Goal: Check status: Check status

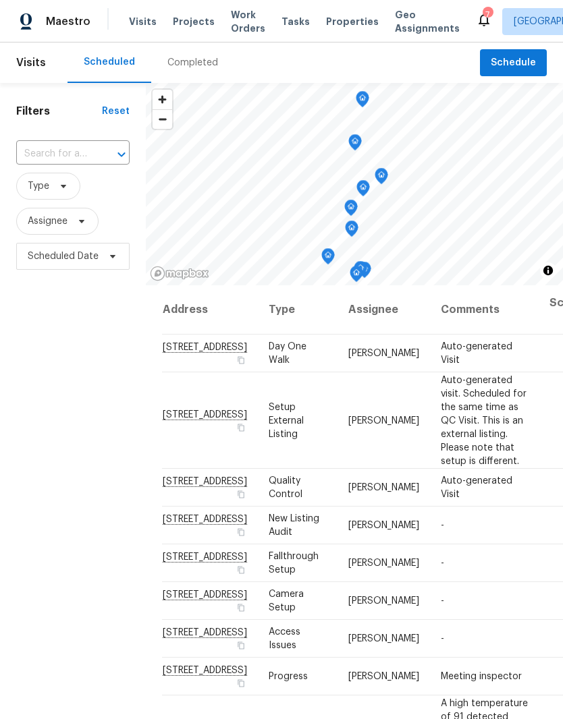
scroll to position [80, 0]
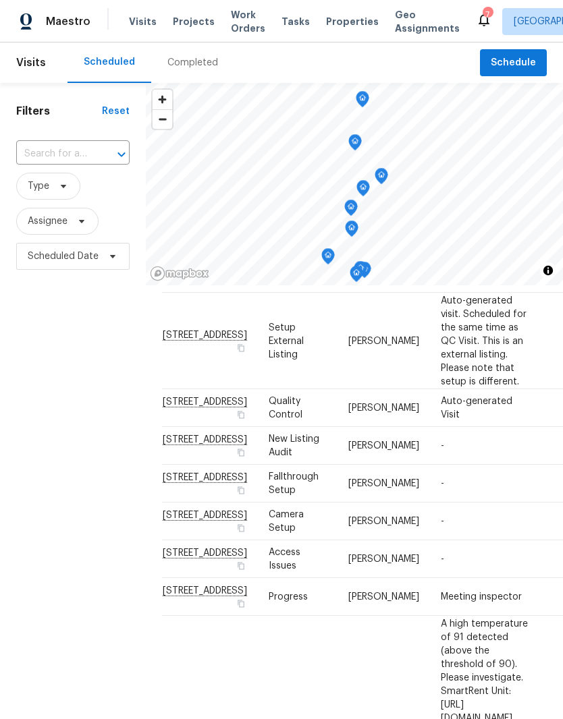
click at [180, 21] on span "Projects" at bounding box center [194, 21] width 42 height 13
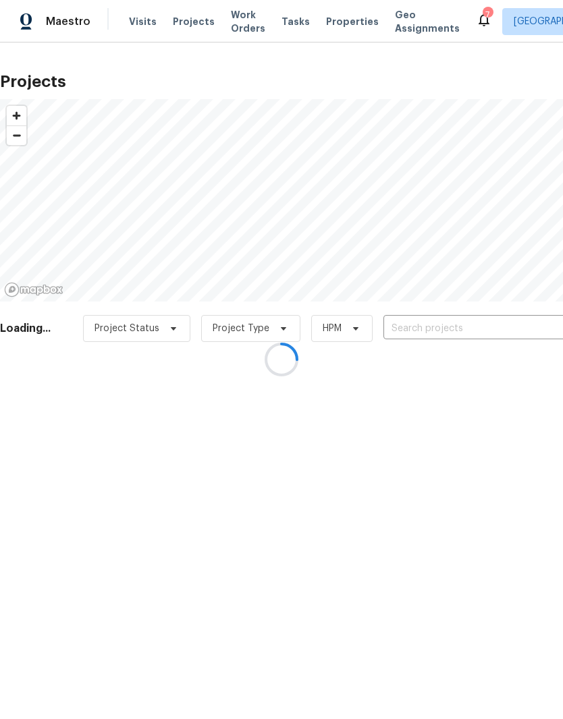
click at [488, 338] on div at bounding box center [281, 359] width 563 height 719
click at [494, 329] on div at bounding box center [281, 359] width 563 height 719
click at [463, 324] on div at bounding box center [281, 359] width 563 height 719
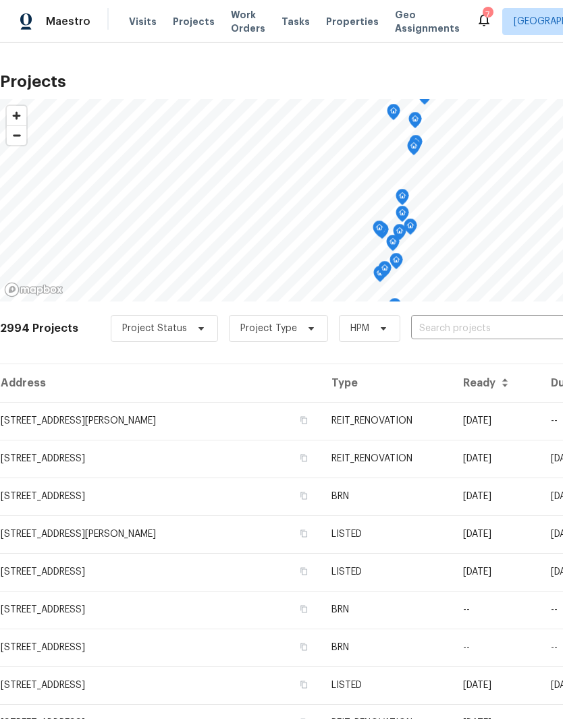
click at [470, 311] on div "2994 Projects Project Status Project Type HPM ​" at bounding box center [381, 337] width 762 height 54
click at [434, 331] on input "text" at bounding box center [488, 328] width 154 height 21
type input "11087"
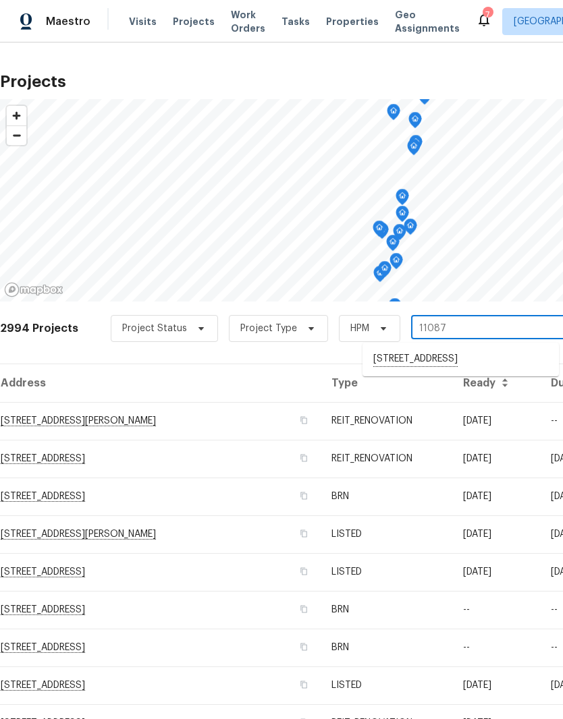
click at [517, 371] on li "11087 NW 46th Dr, Coral Springs, FL 33076" at bounding box center [460, 359] width 196 height 23
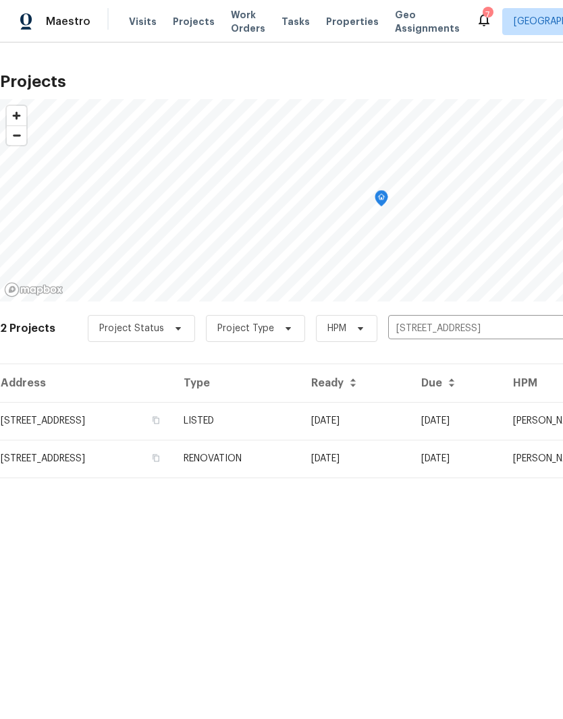
click at [47, 422] on td "11087 NW 46th Dr, Coral Springs, FL 33076" at bounding box center [86, 421] width 173 height 38
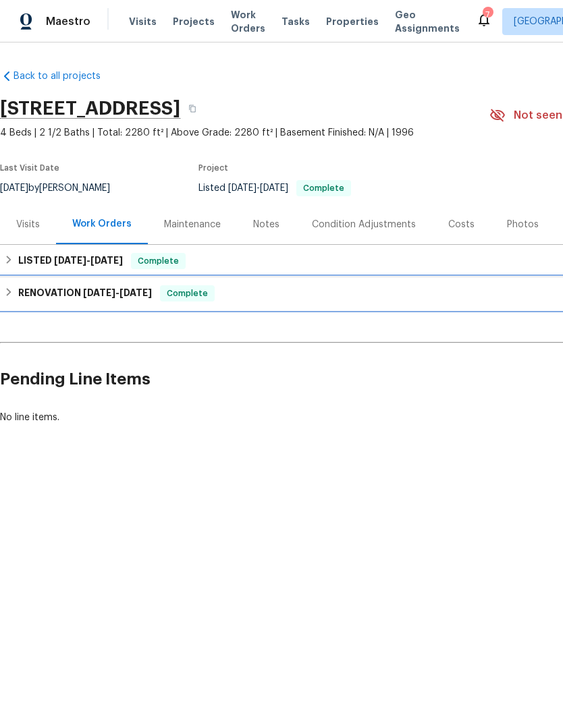
click at [15, 295] on div "RENOVATION 7/1/25 - 7/10/25 Complete" at bounding box center [381, 293] width 754 height 16
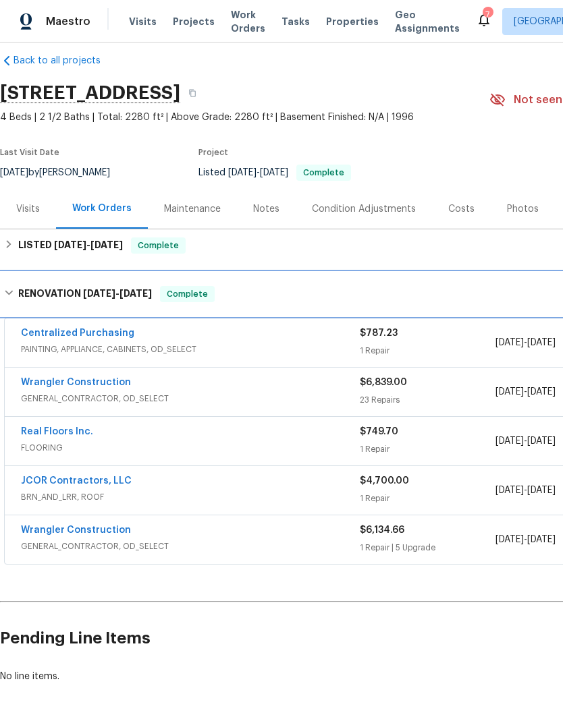
scroll to position [16, 0]
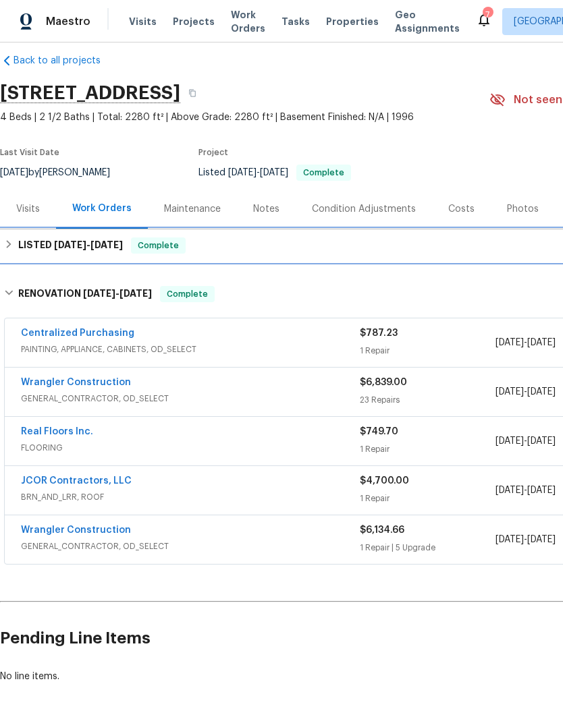
click at [16, 245] on div "LISTED 8/12/25 - 8/13/25 Complete" at bounding box center [381, 245] width 754 height 16
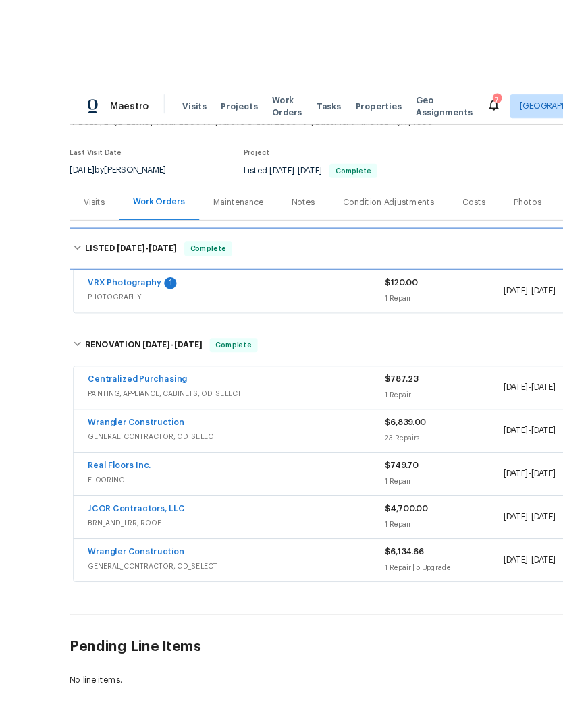
scroll to position [18, 0]
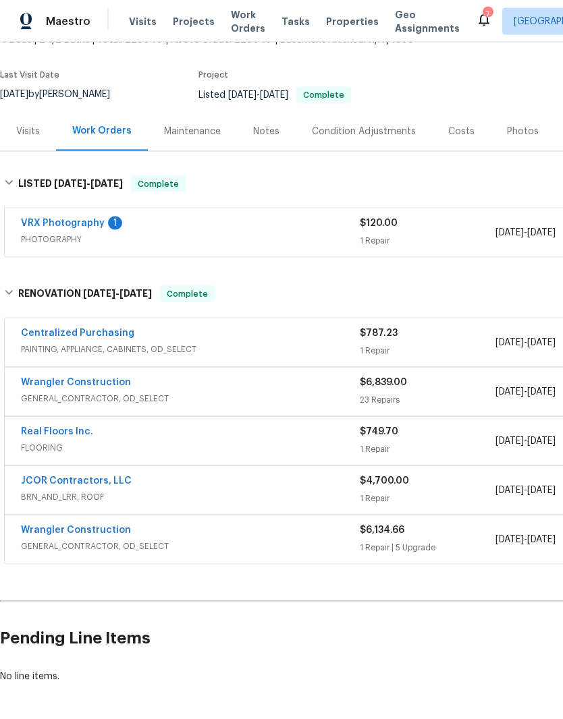
click at [43, 378] on link "Wrangler Construction" at bounding box center [76, 382] width 110 height 9
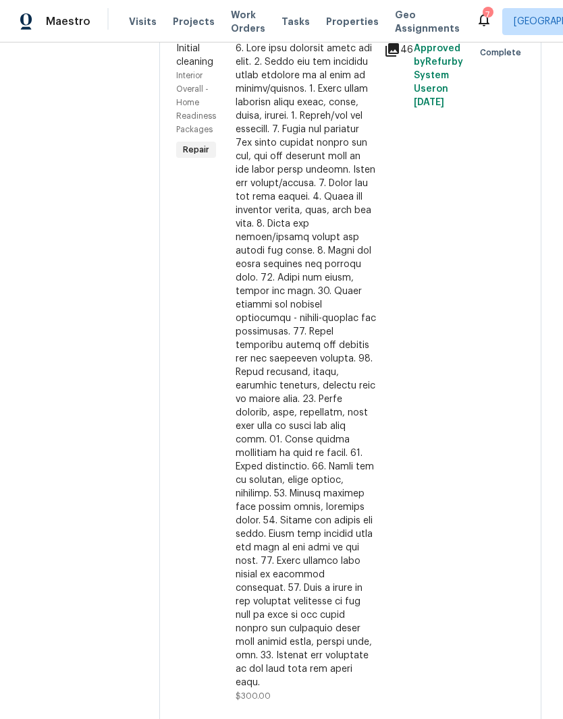
scroll to position [3190, 0]
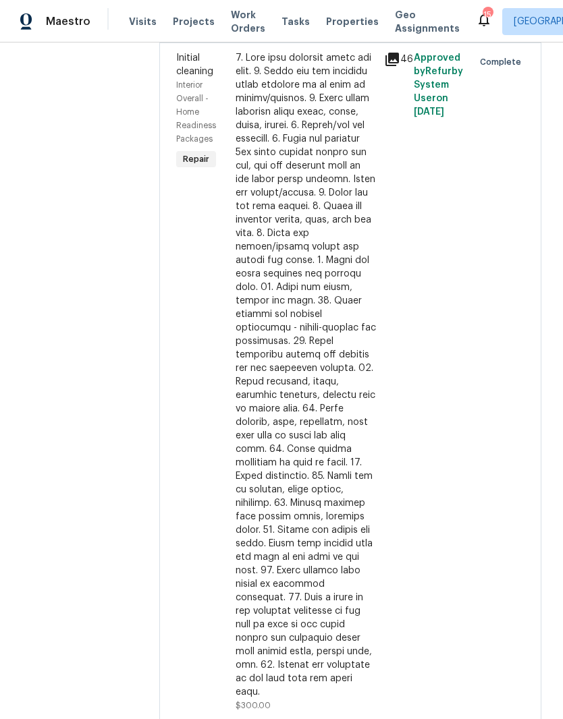
scroll to position [3181, 0]
